Goal: Information Seeking & Learning: Learn about a topic

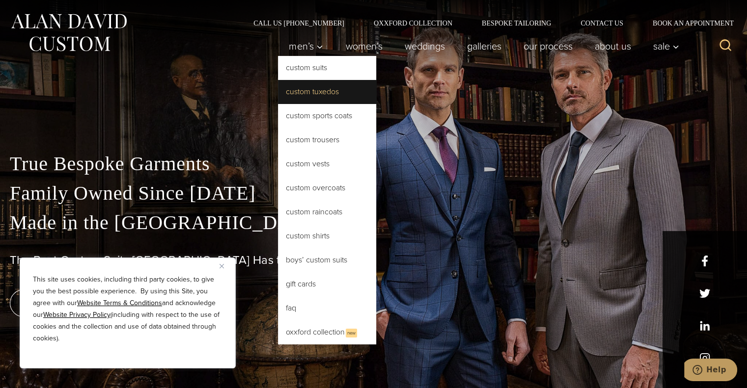
click at [313, 90] on link "Custom Tuxedos" at bounding box center [327, 92] width 98 height 24
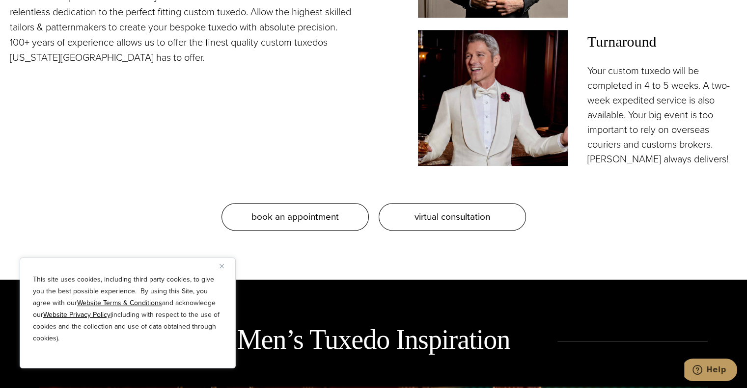
scroll to position [1016, 0]
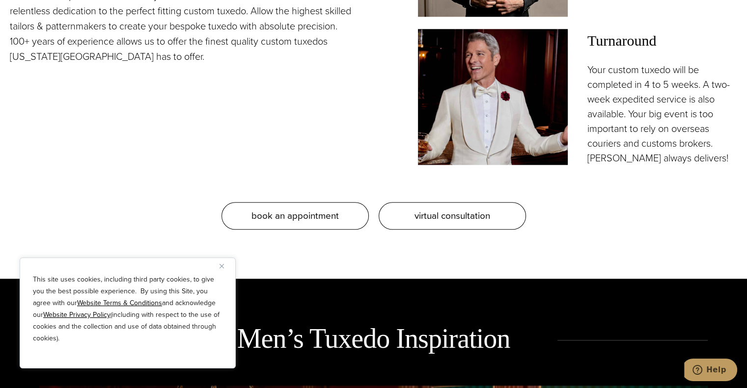
click at [219, 266] on img "Close" at bounding box center [221, 266] width 4 height 4
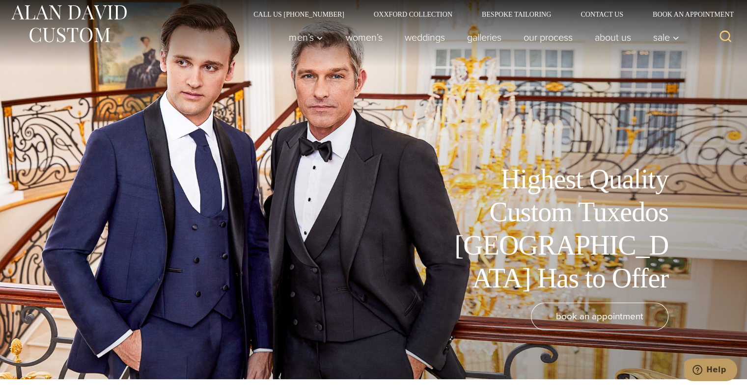
scroll to position [0, 0]
